Goal: Task Accomplishment & Management: Manage account settings

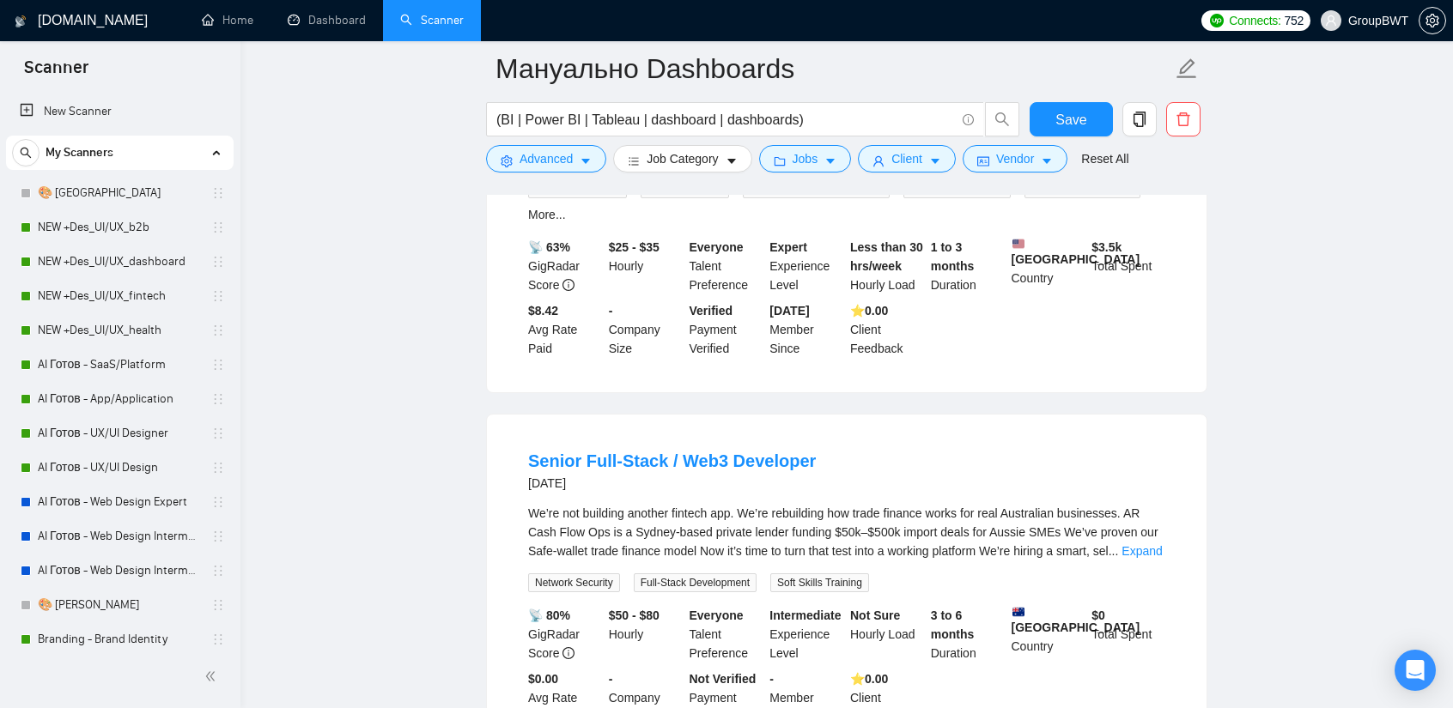
scroll to position [429, 0]
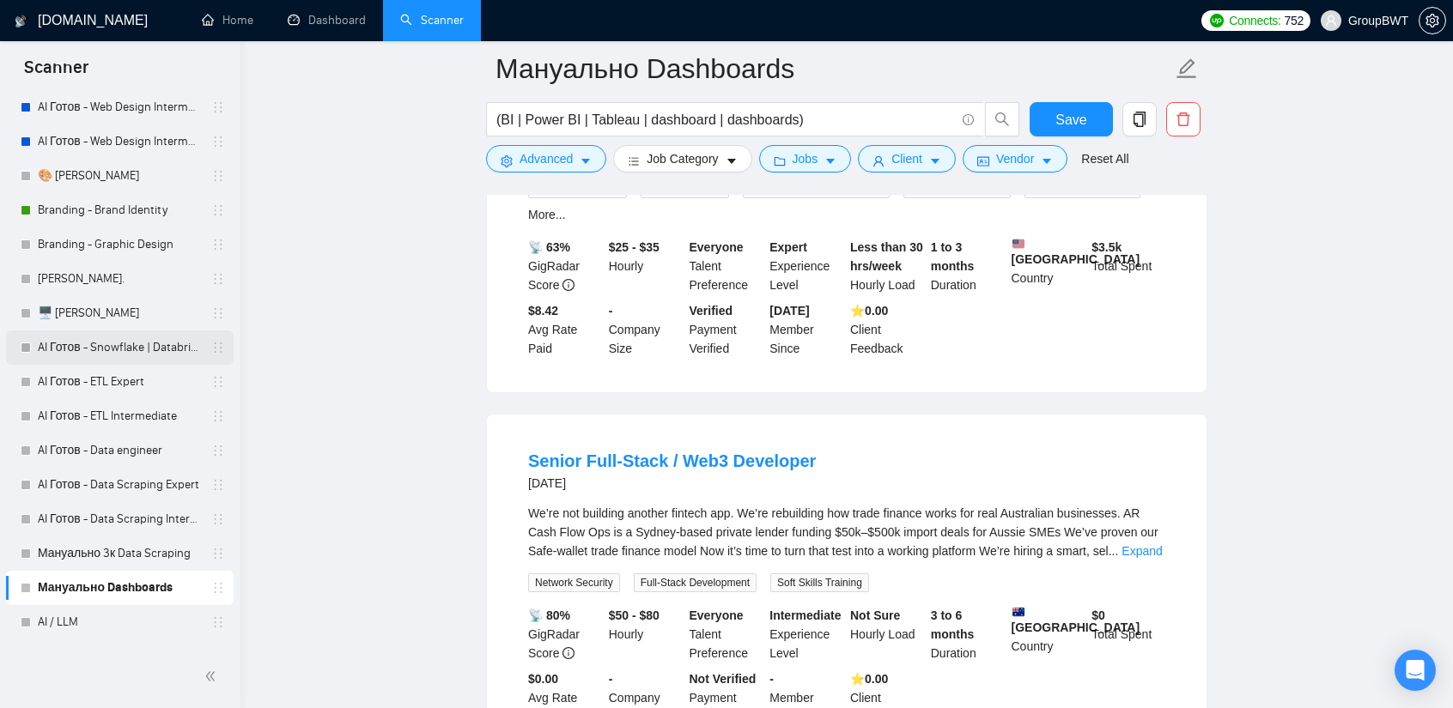
click at [108, 353] on link "AI Готов - Snowflake | Databricks" at bounding box center [119, 348] width 163 height 34
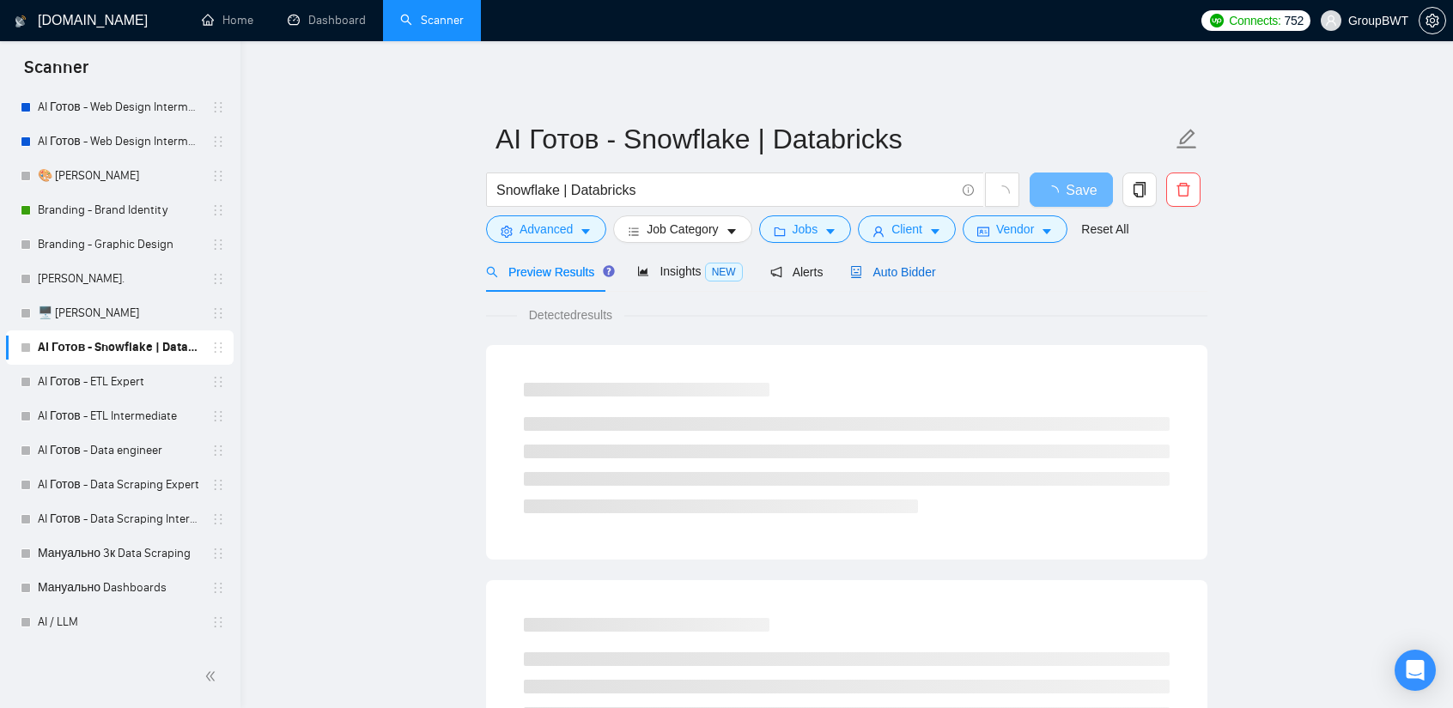
click at [895, 279] on span "Auto Bidder" at bounding box center [892, 272] width 85 height 14
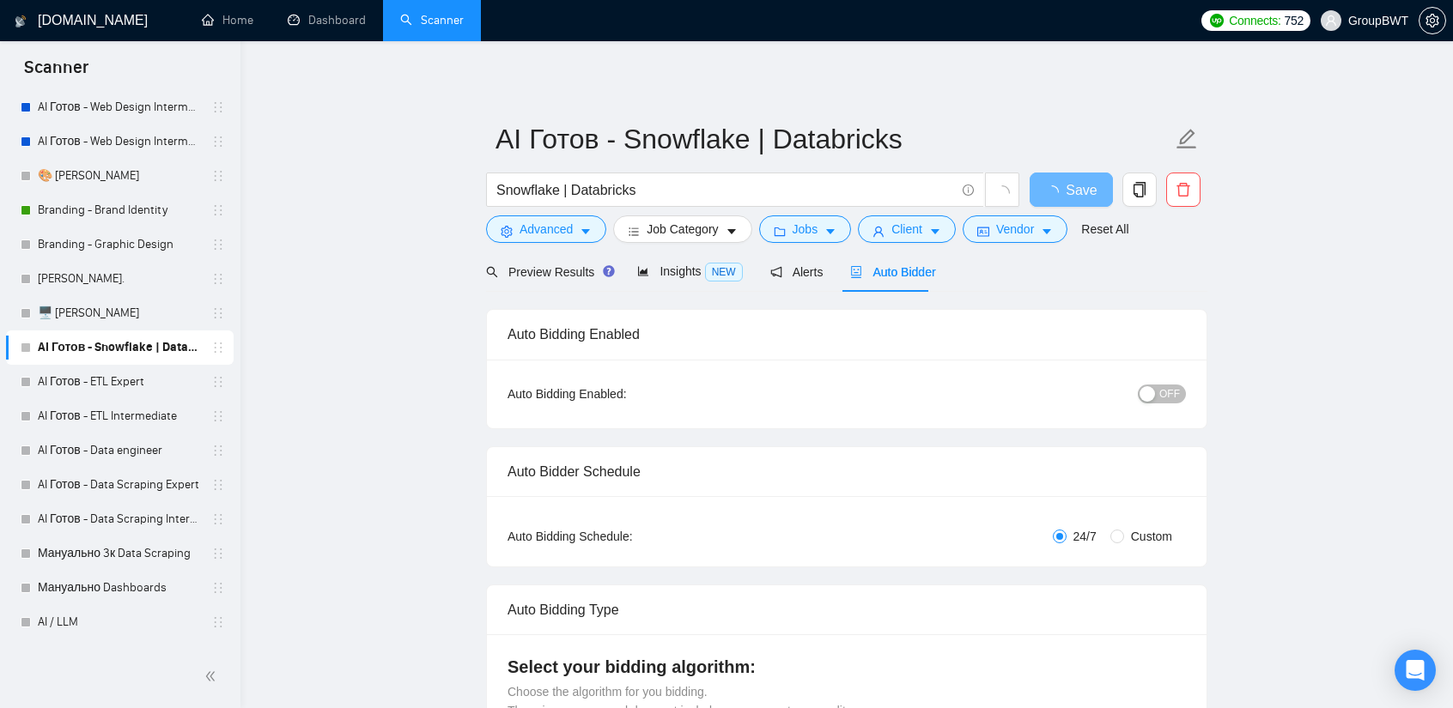
click at [1161, 398] on button "OFF" at bounding box center [1162, 394] width 48 height 19
click at [1094, 198] on button "Save" at bounding box center [1071, 190] width 83 height 34
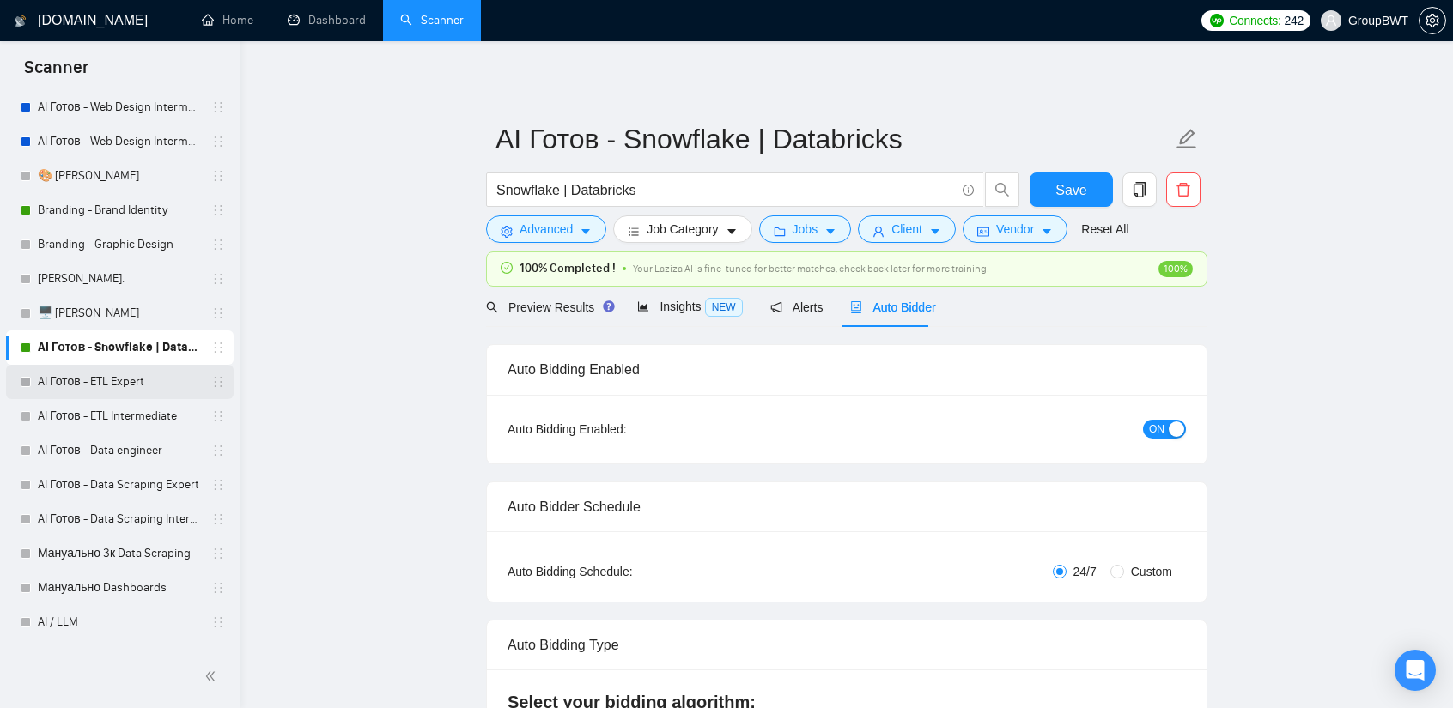
click at [120, 386] on link "AI Готов - ETL Expert" at bounding box center [119, 382] width 163 height 34
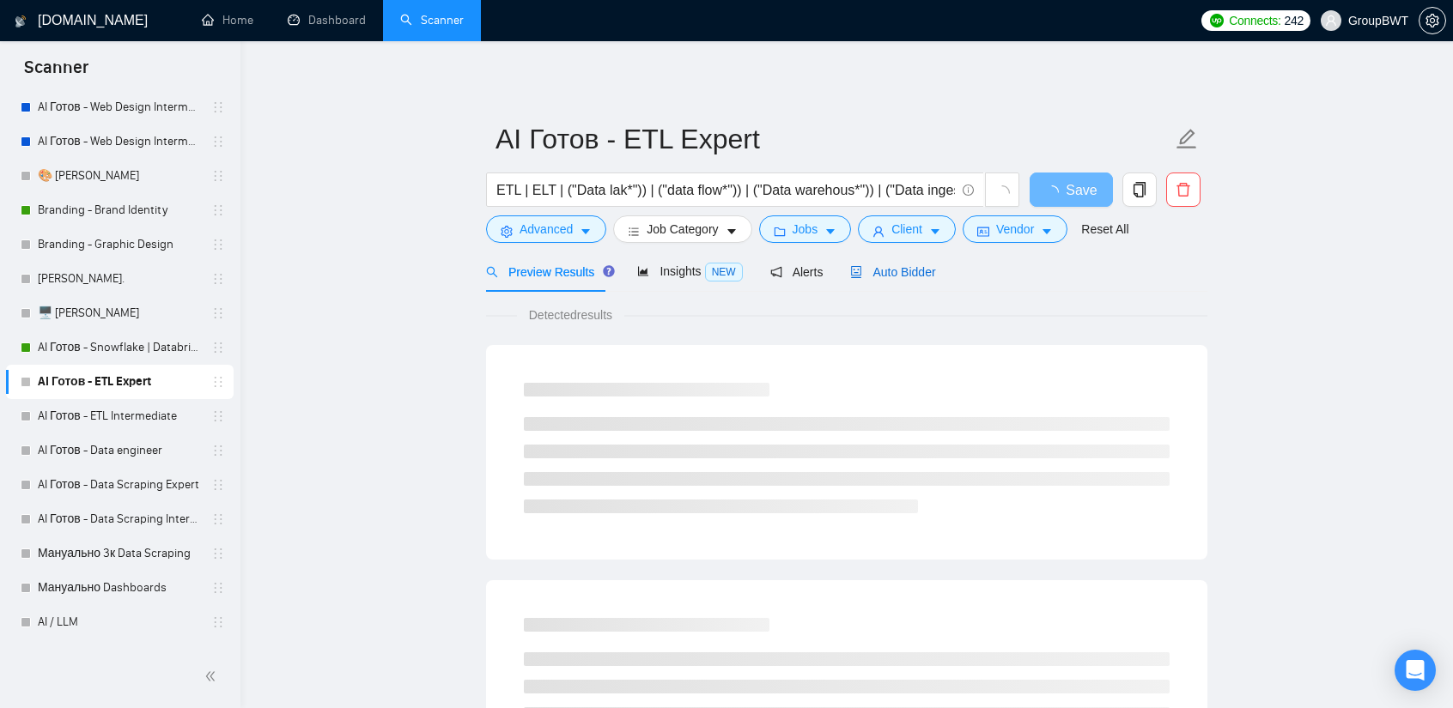
click at [884, 272] on span "Auto Bidder" at bounding box center [892, 272] width 85 height 14
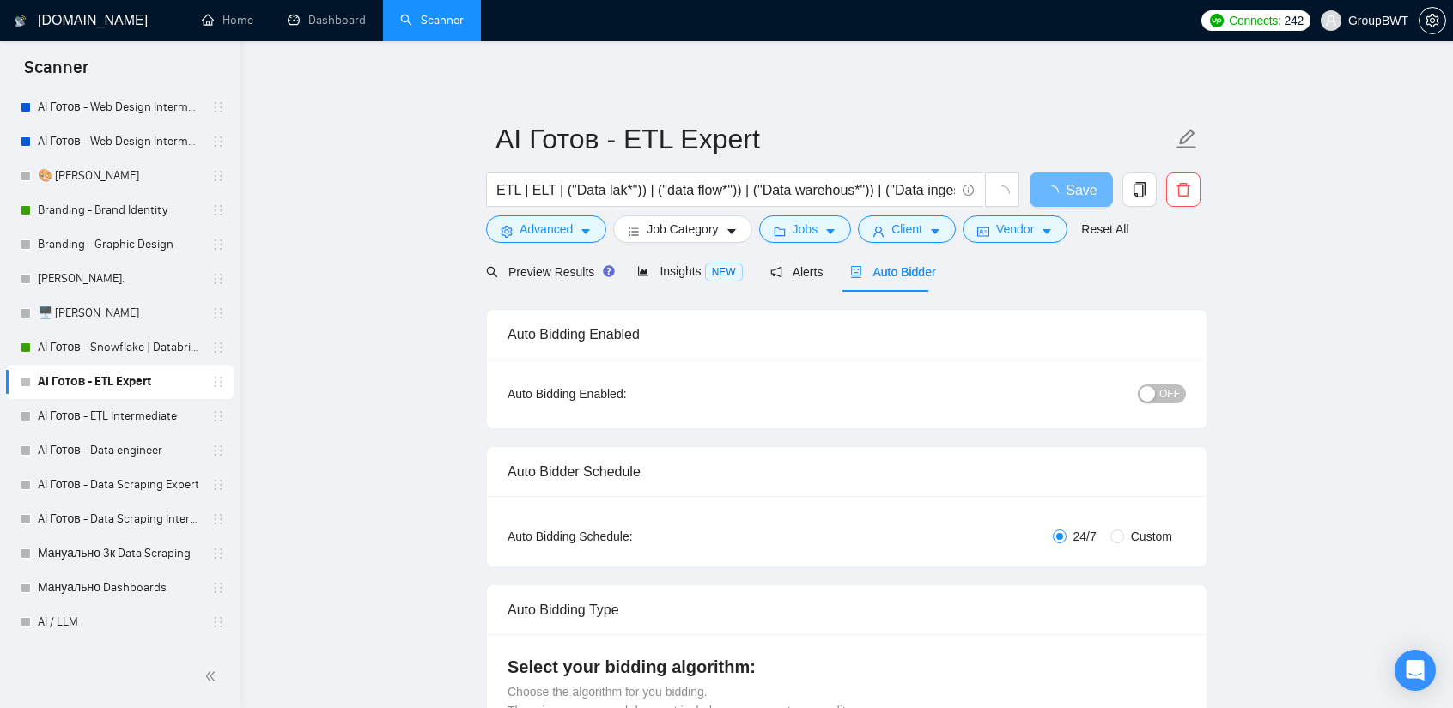
click at [1166, 393] on span "OFF" at bounding box center [1169, 394] width 21 height 19
click at [1064, 188] on span "Save" at bounding box center [1070, 189] width 31 height 21
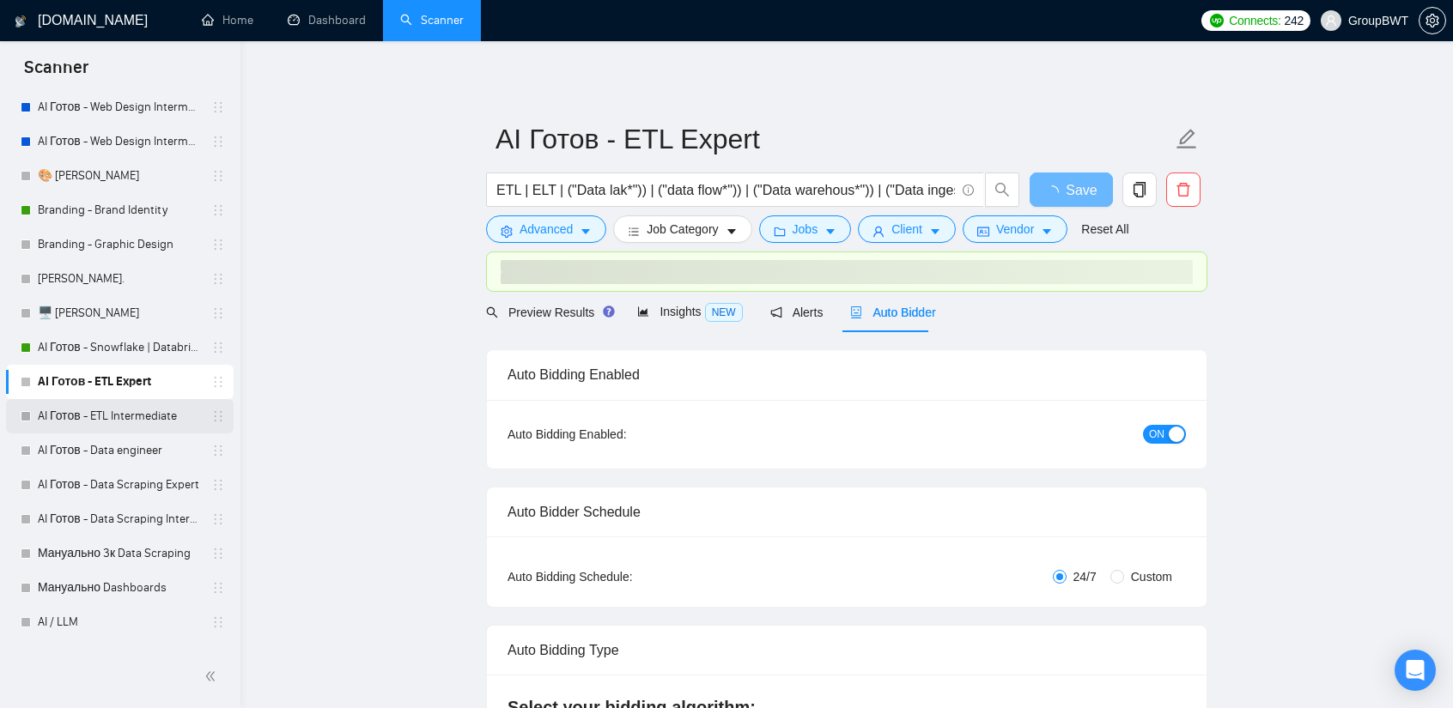
click at [122, 419] on link "AI Готов - ETL Intermediate" at bounding box center [119, 416] width 163 height 34
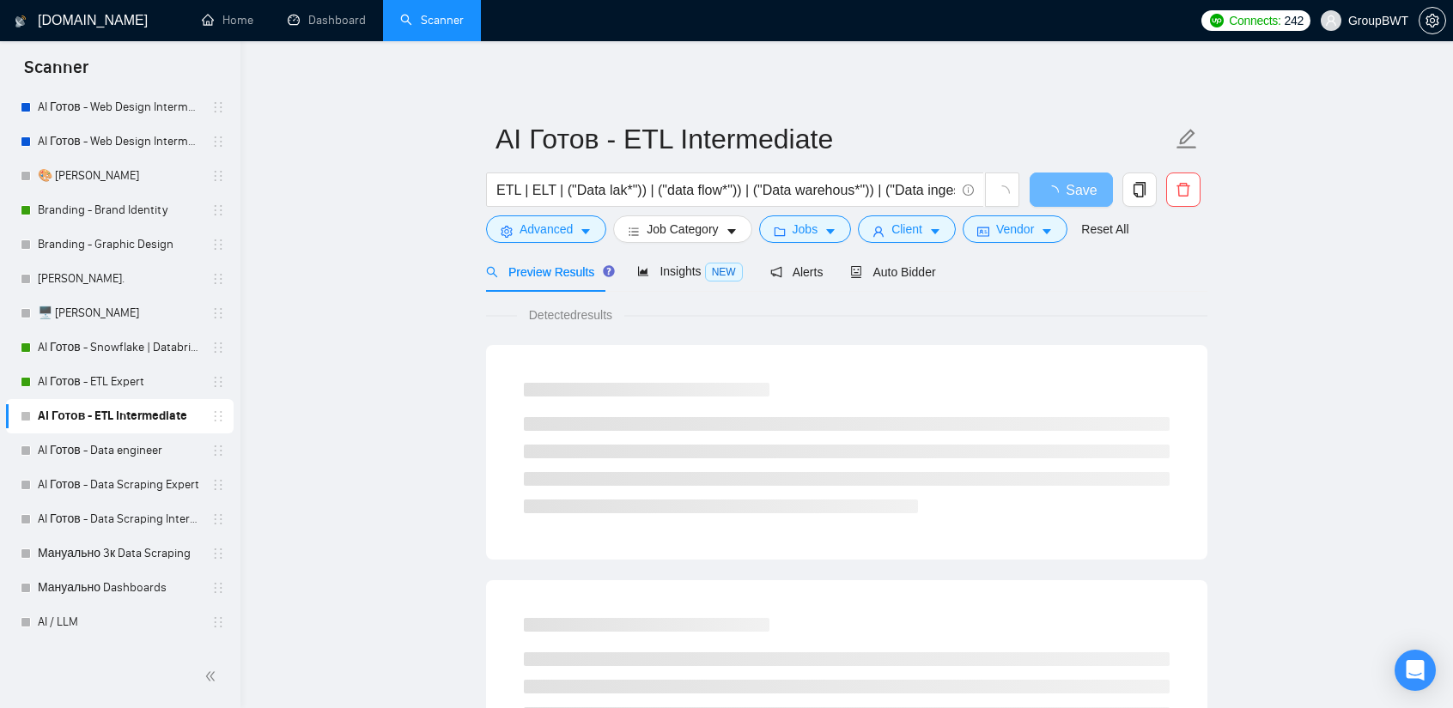
drag, startPoint x: 891, startPoint y: 283, endPoint x: 920, endPoint y: 296, distance: 31.9
click at [889, 281] on div "Auto Bidder" at bounding box center [892, 272] width 85 height 40
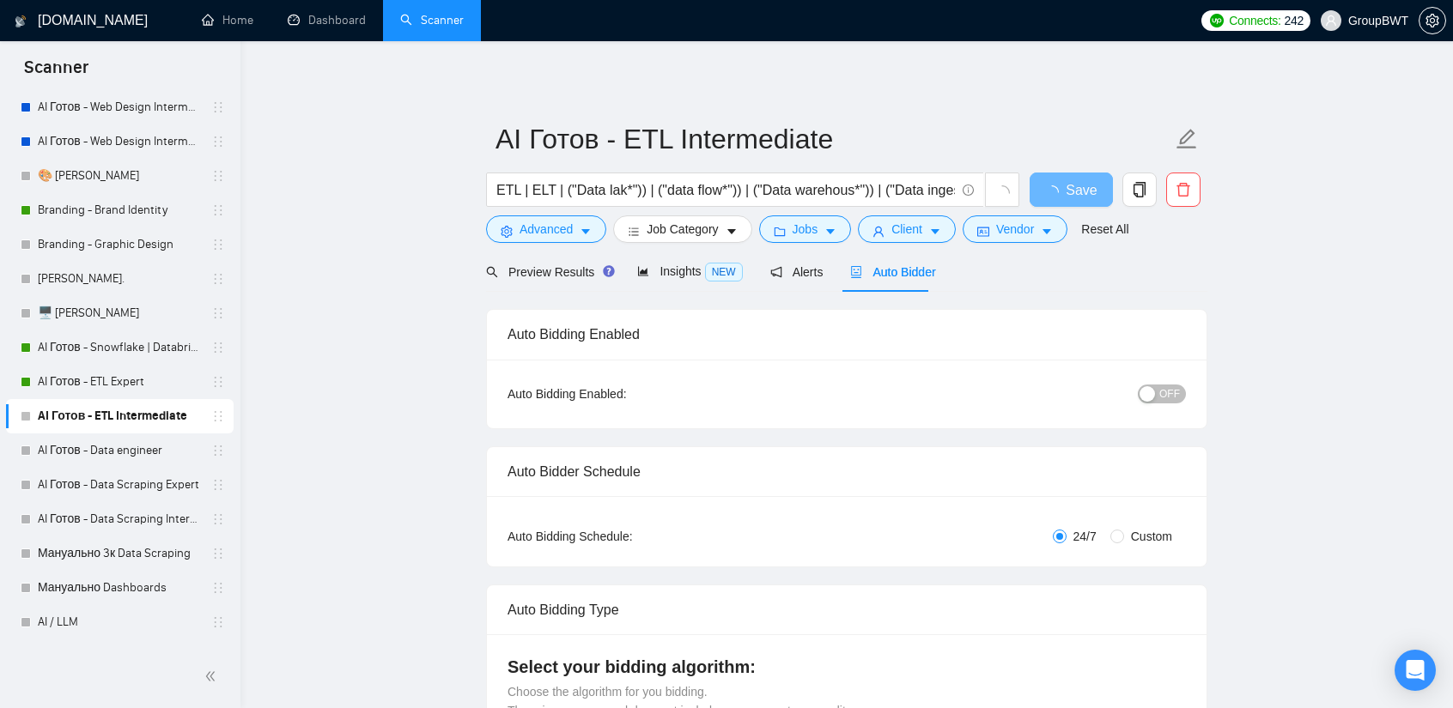
click at [1163, 391] on span "OFF" at bounding box center [1169, 394] width 21 height 19
click at [1058, 186] on span "Save" at bounding box center [1070, 189] width 31 height 21
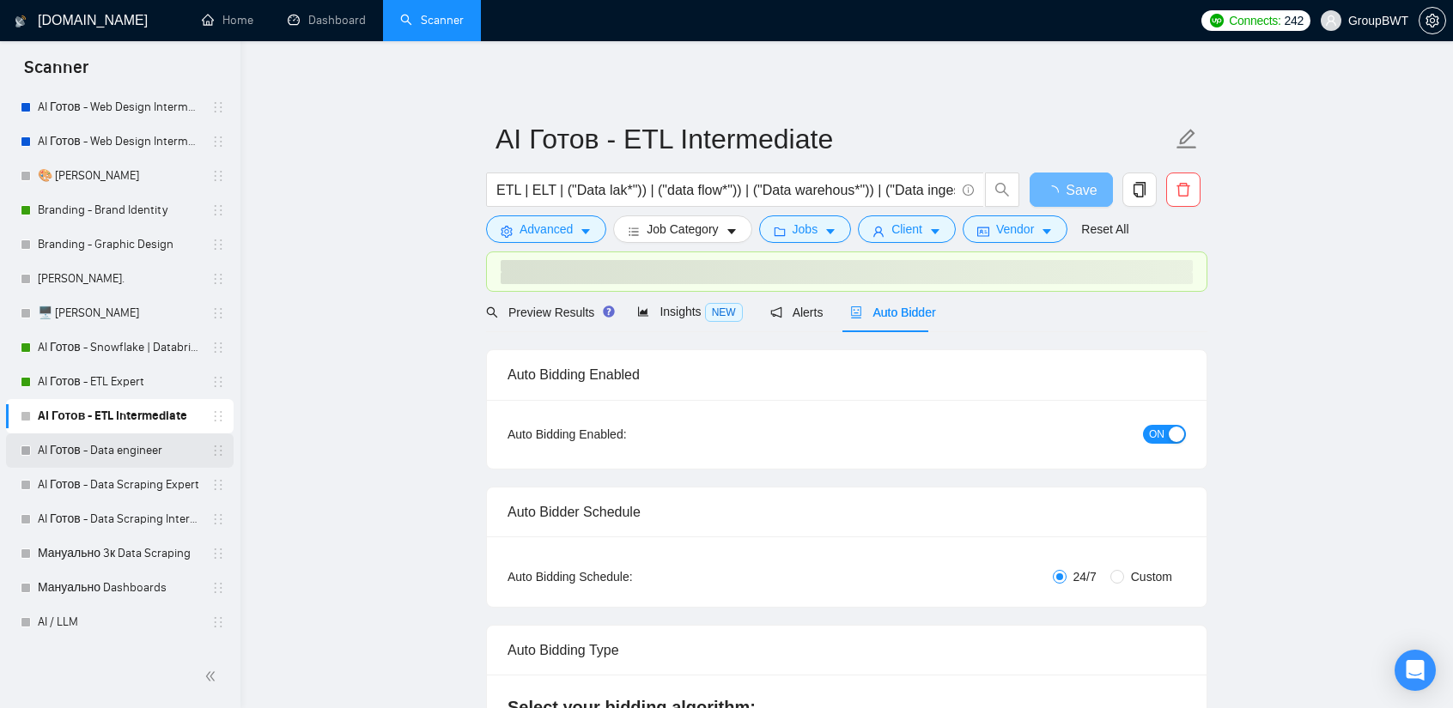
click at [108, 452] on link "AI Готов - Data engineer" at bounding box center [119, 451] width 163 height 34
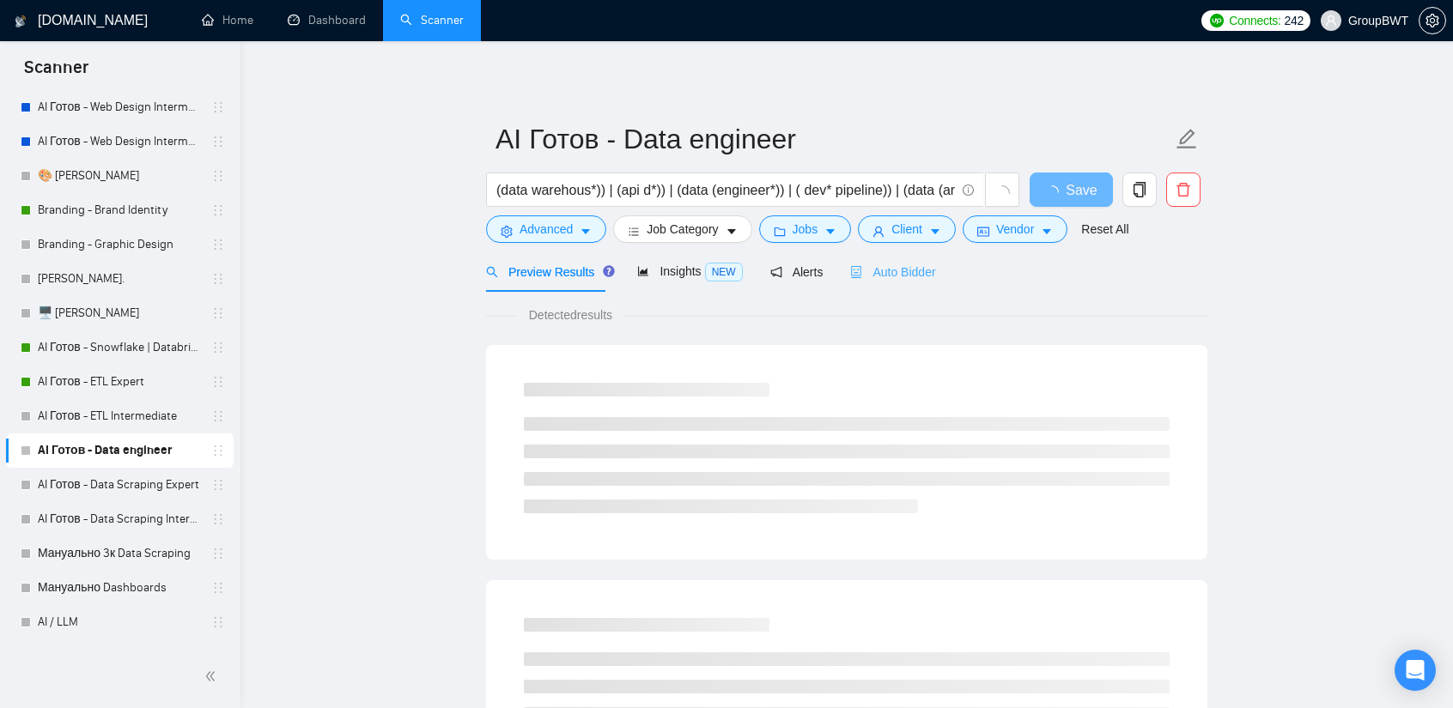
click at [905, 283] on div "Auto Bidder" at bounding box center [892, 272] width 85 height 40
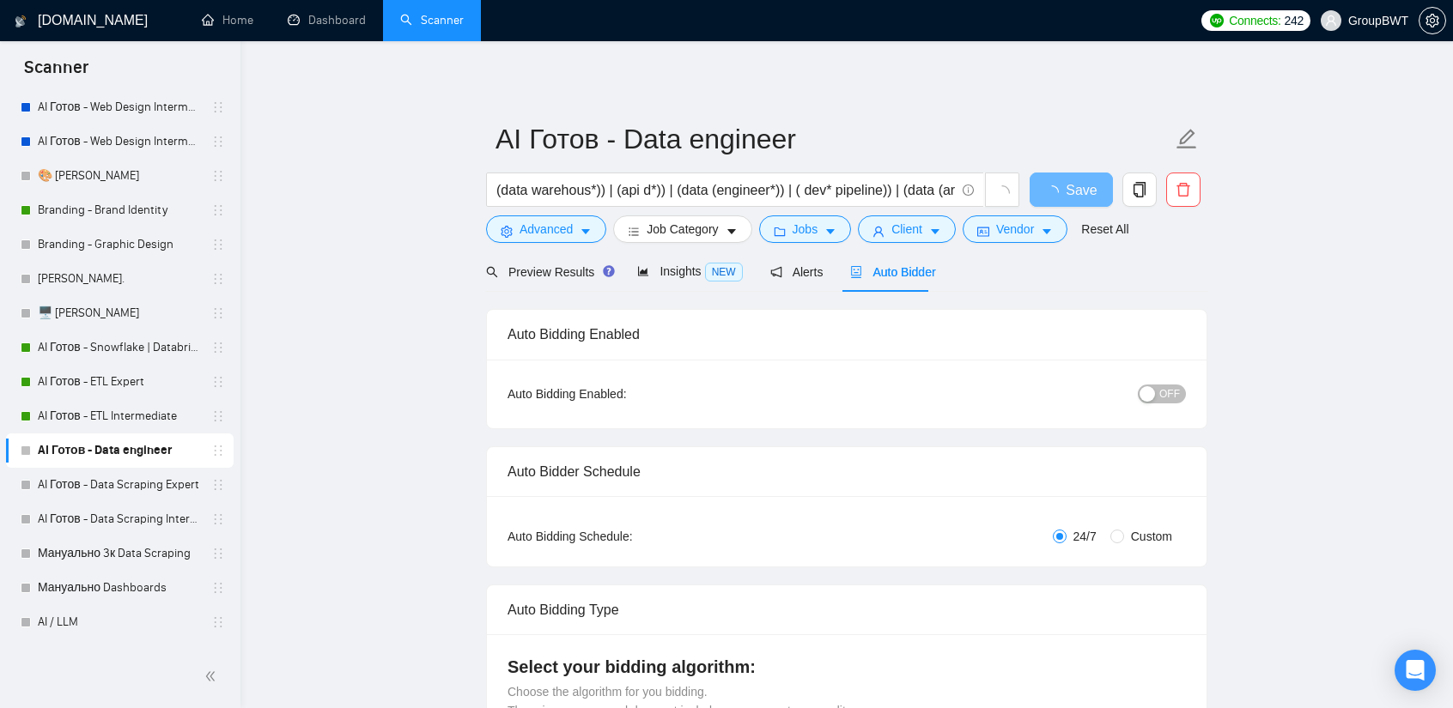
click at [1151, 397] on div "button" at bounding box center [1146, 393] width 15 height 15
click at [1045, 188] on button "Save" at bounding box center [1071, 190] width 83 height 34
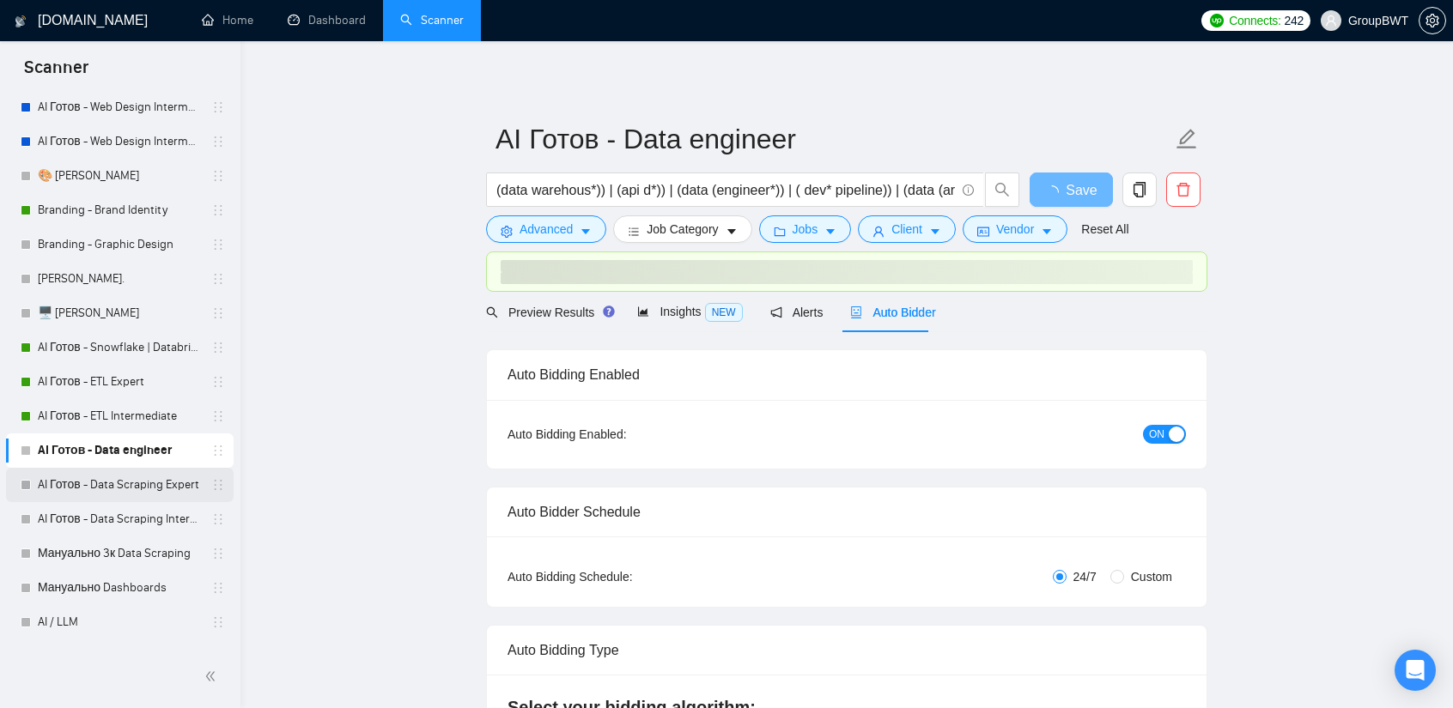
click at [86, 484] on link "AI Готов - Data Scraping Expert" at bounding box center [119, 485] width 163 height 34
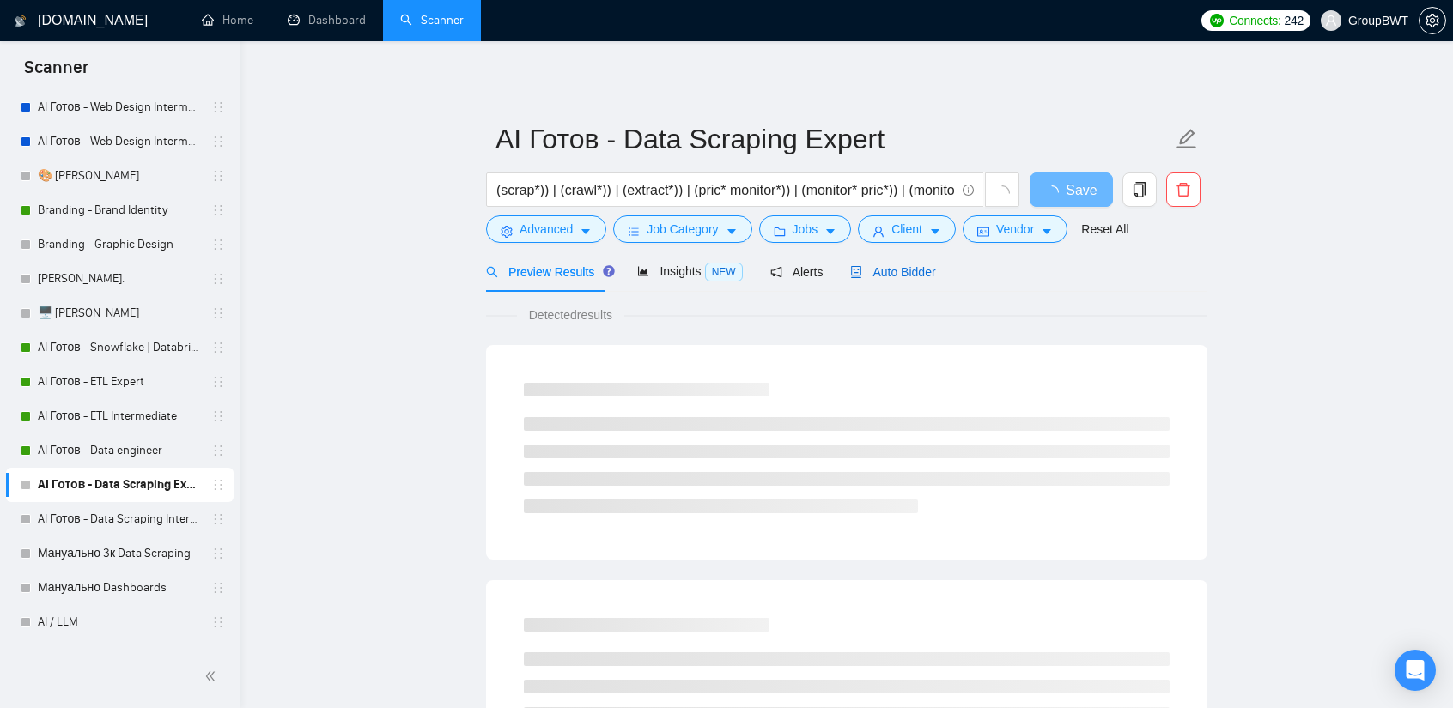
click at [905, 276] on span "Auto Bidder" at bounding box center [892, 272] width 85 height 14
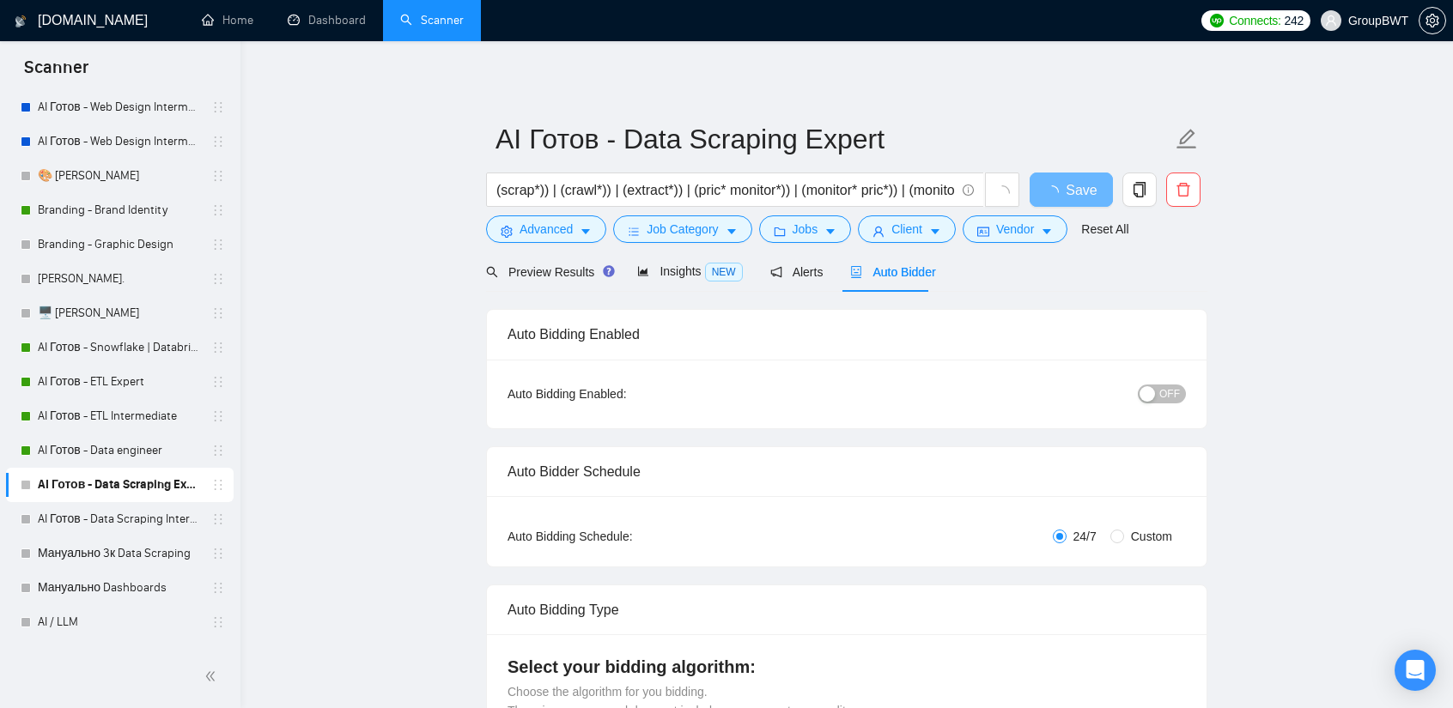
click at [1155, 396] on div "button" at bounding box center [1146, 393] width 15 height 15
click at [1078, 191] on span "Save" at bounding box center [1070, 189] width 31 height 21
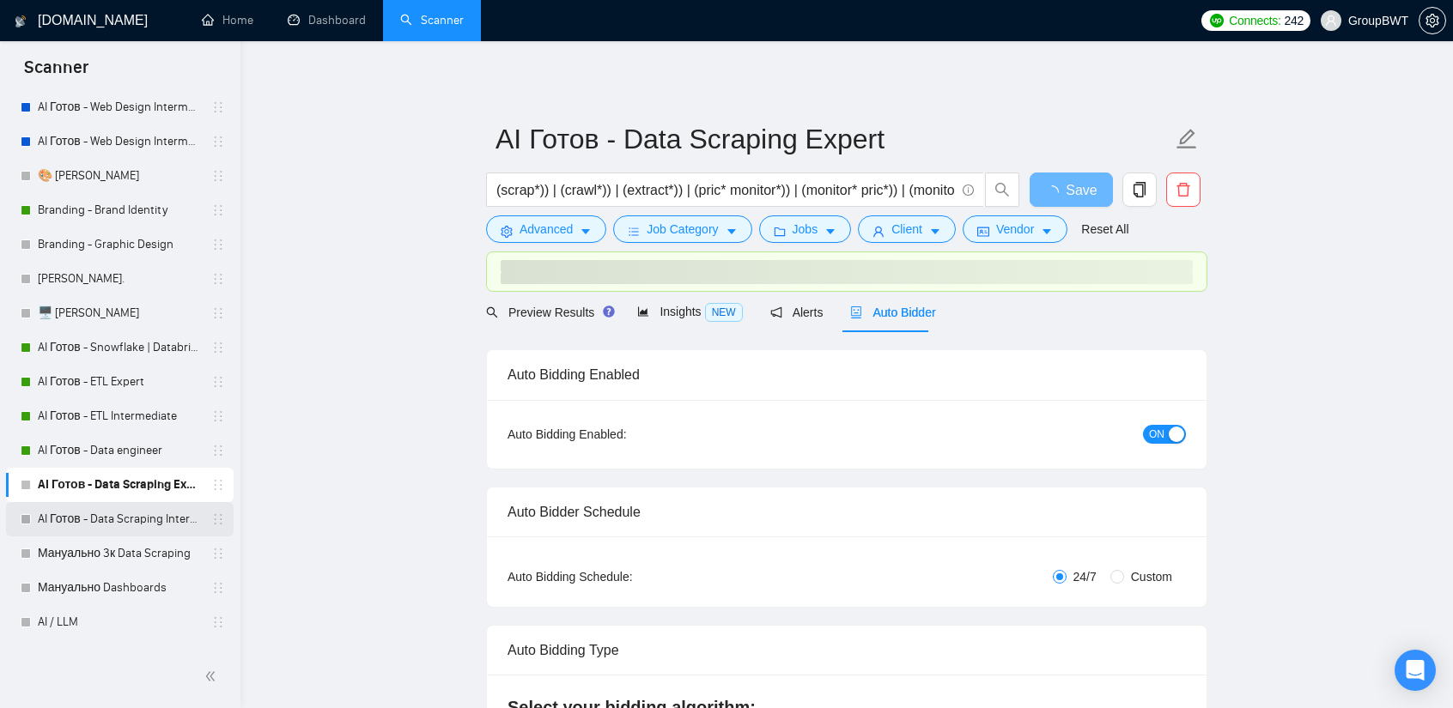
click at [143, 530] on link "AI Готов - Data Scraping Intermediate" at bounding box center [119, 519] width 163 height 34
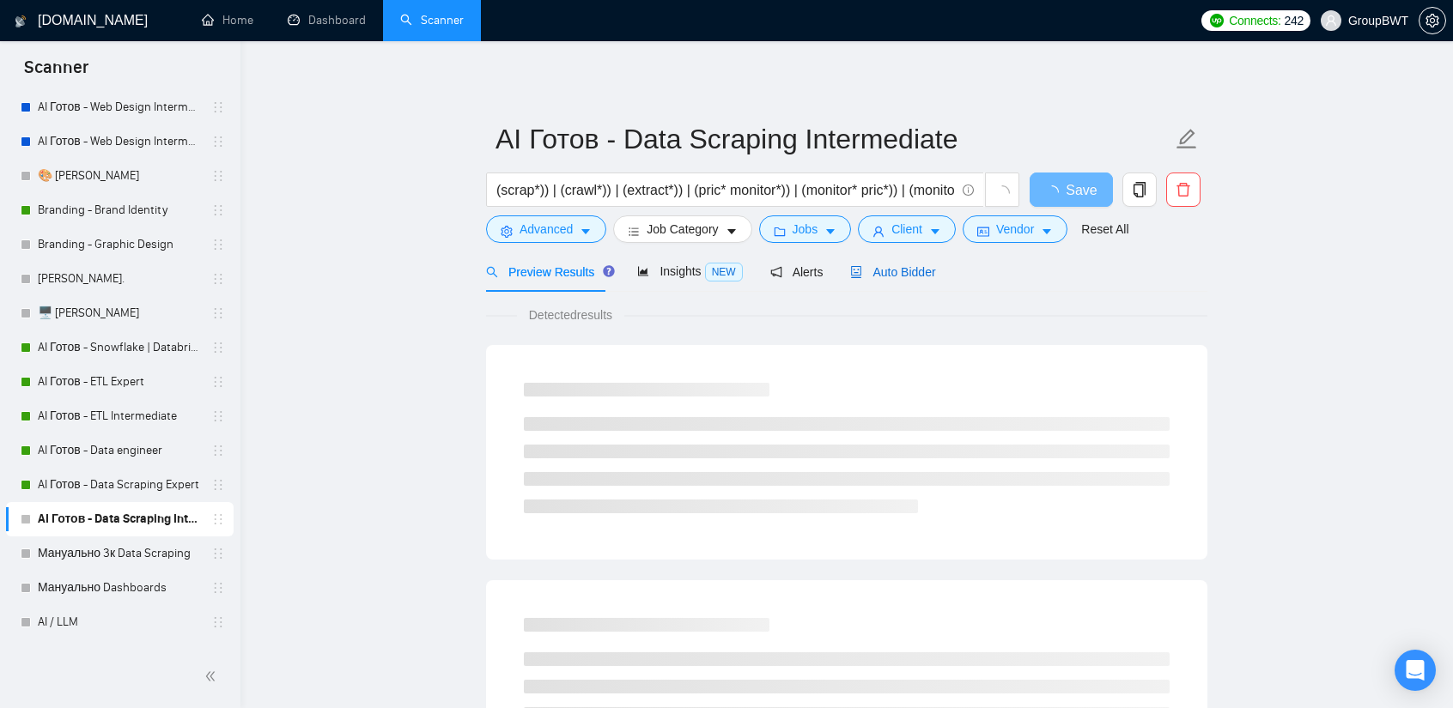
click at [910, 279] on span "Auto Bidder" at bounding box center [892, 272] width 85 height 14
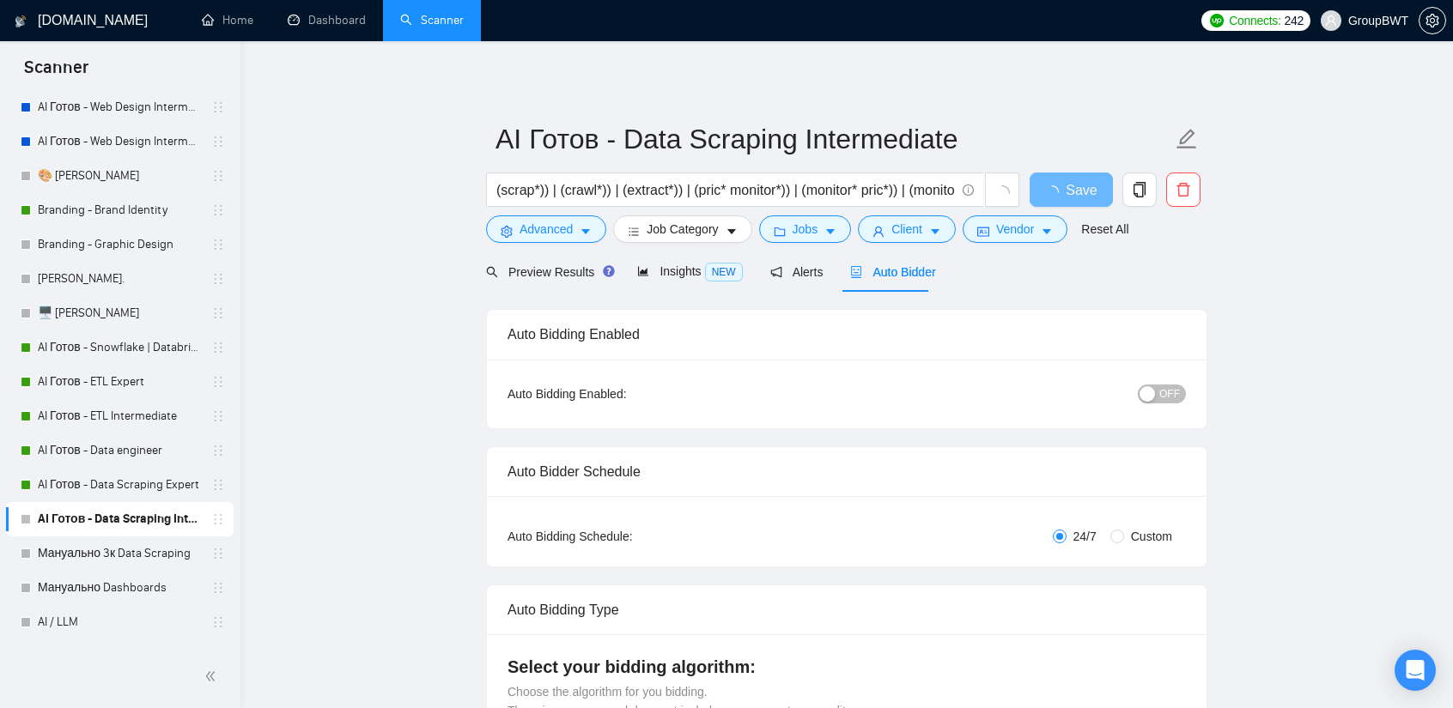
click at [1170, 398] on span "OFF" at bounding box center [1169, 394] width 21 height 19
click at [890, 276] on span "Auto Bidder" at bounding box center [892, 272] width 85 height 14
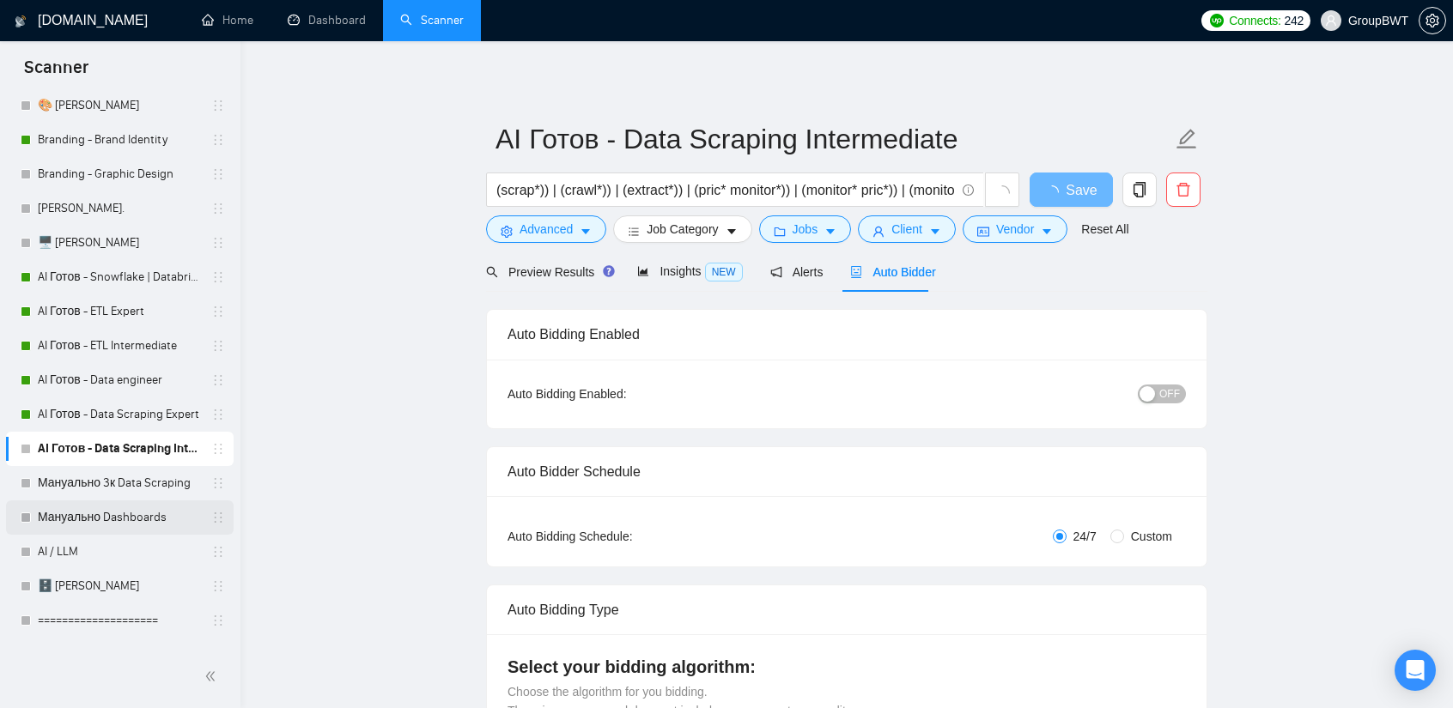
scroll to position [515, 0]
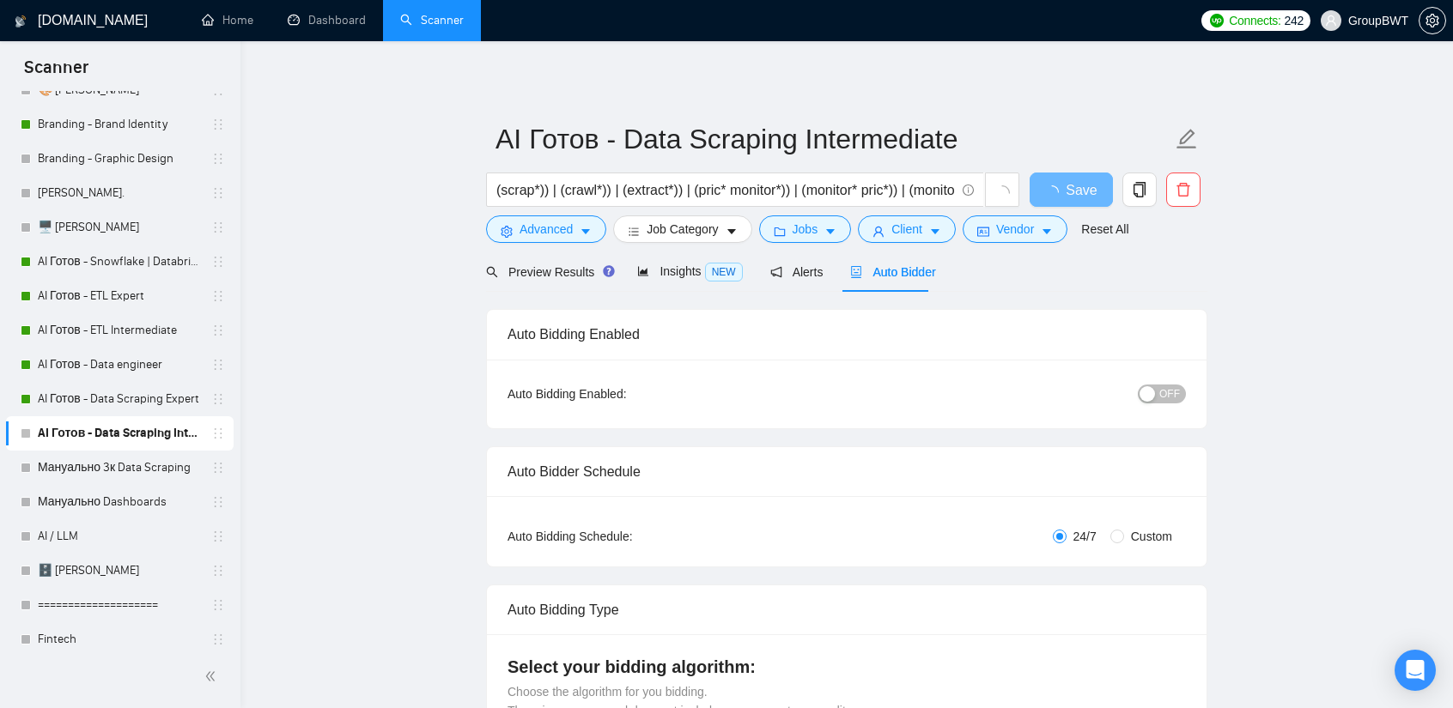
click at [1158, 403] on button "OFF" at bounding box center [1162, 394] width 48 height 19
click at [1078, 189] on span "Save" at bounding box center [1070, 189] width 31 height 21
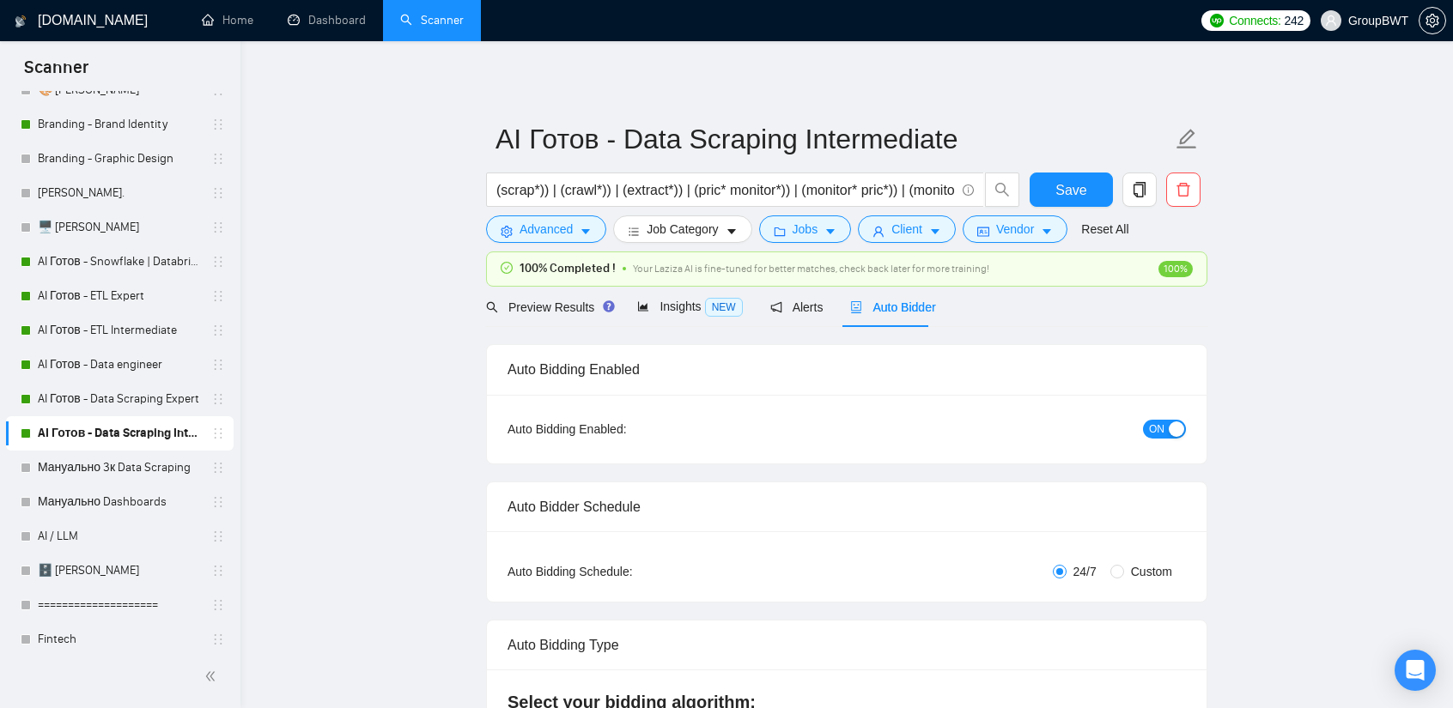
drag, startPoint x: 367, startPoint y: 380, endPoint x: 496, endPoint y: 403, distance: 131.6
